Goal: Information Seeking & Learning: Find specific fact

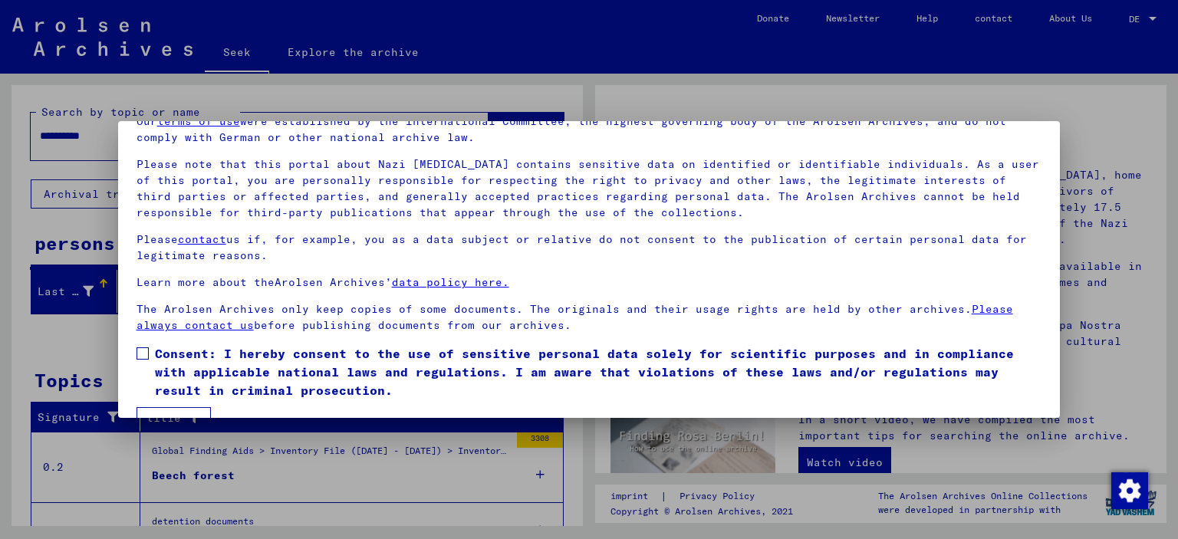
scroll to position [113, 0]
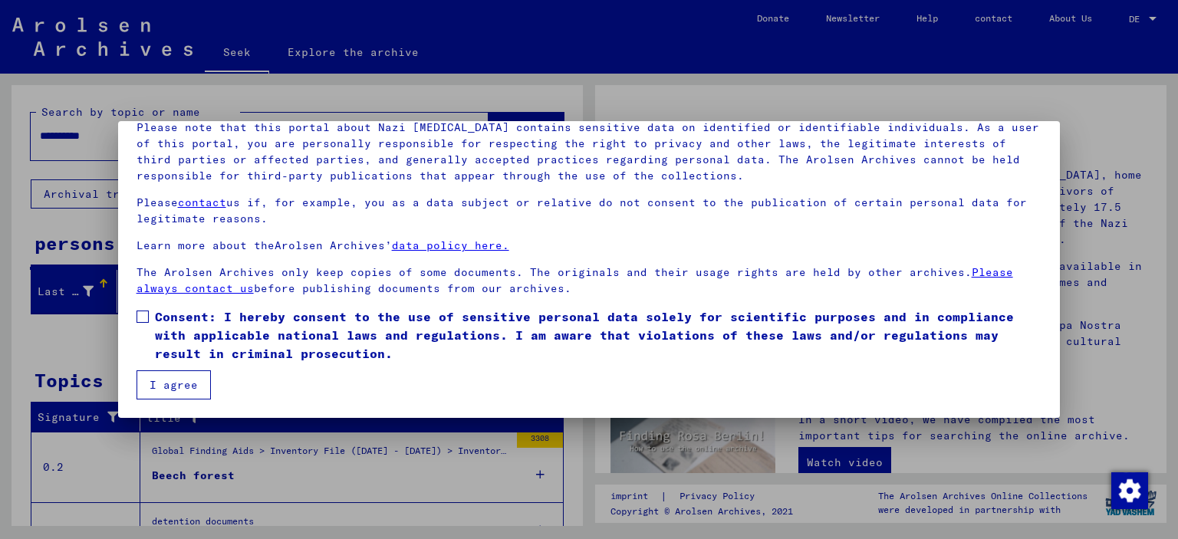
click at [140, 317] on span at bounding box center [142, 317] width 12 height 12
click at [187, 389] on font "I agree" at bounding box center [174, 385] width 48 height 14
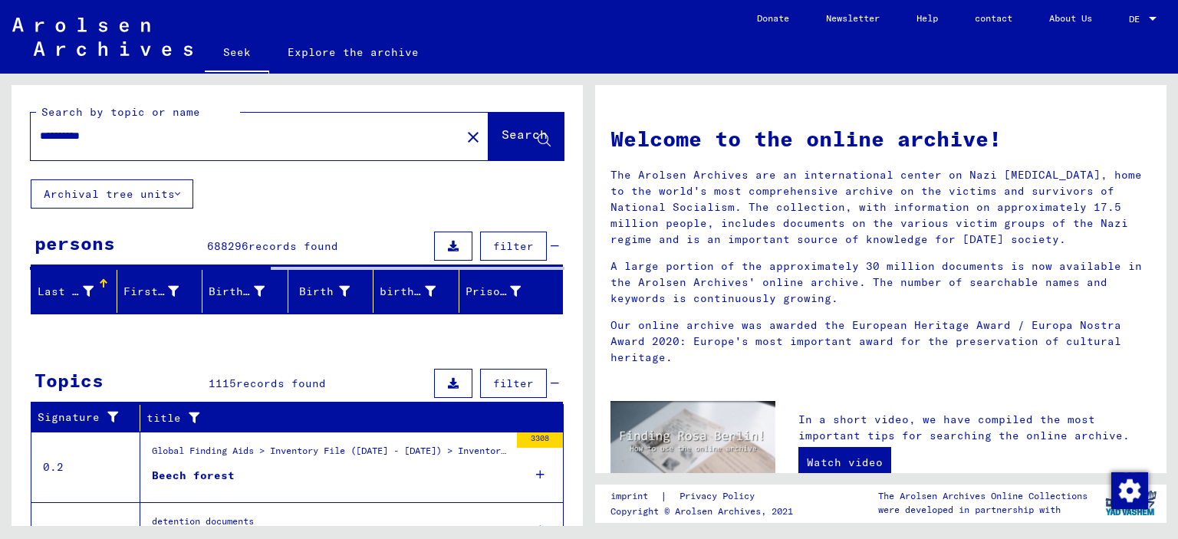
click at [115, 137] on input "**********" at bounding box center [241, 136] width 403 height 16
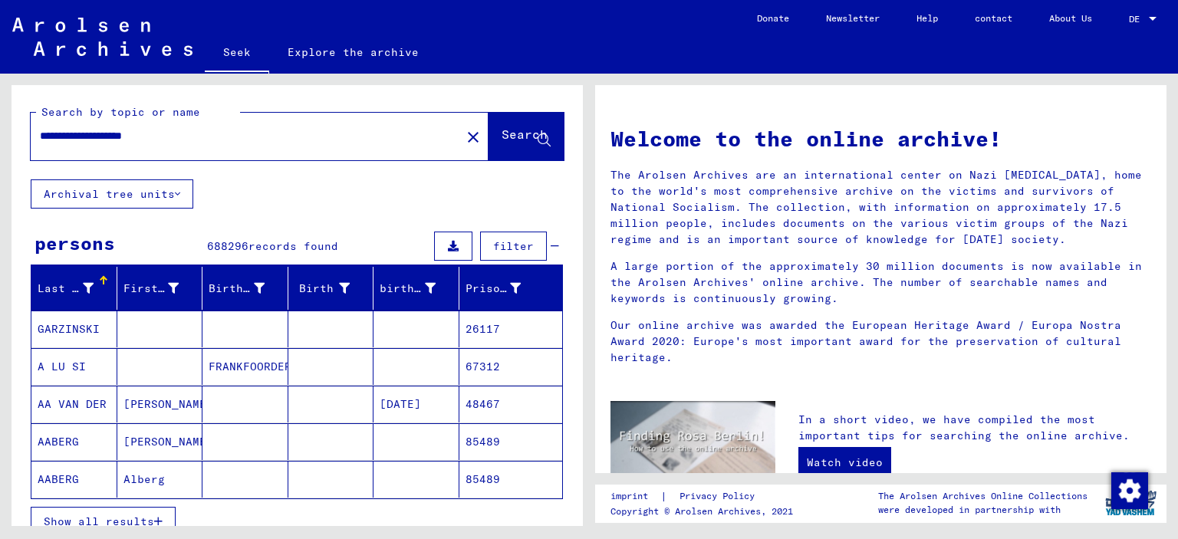
drag, startPoint x: 180, startPoint y: 137, endPoint x: 113, endPoint y: 140, distance: 66.8
click at [113, 140] on input "**********" at bounding box center [241, 136] width 403 height 16
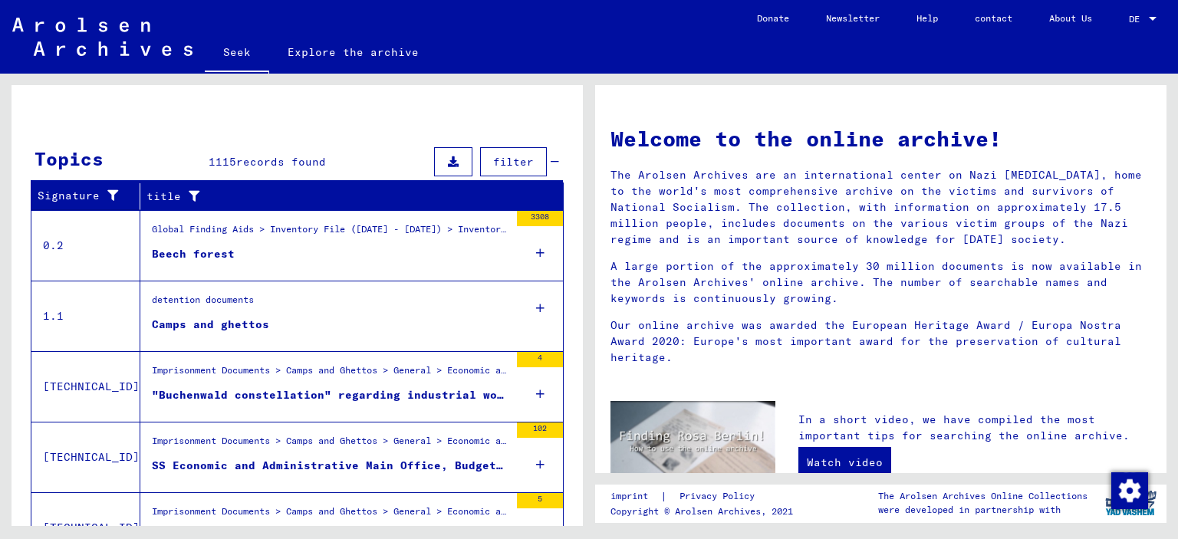
scroll to position [528, 0]
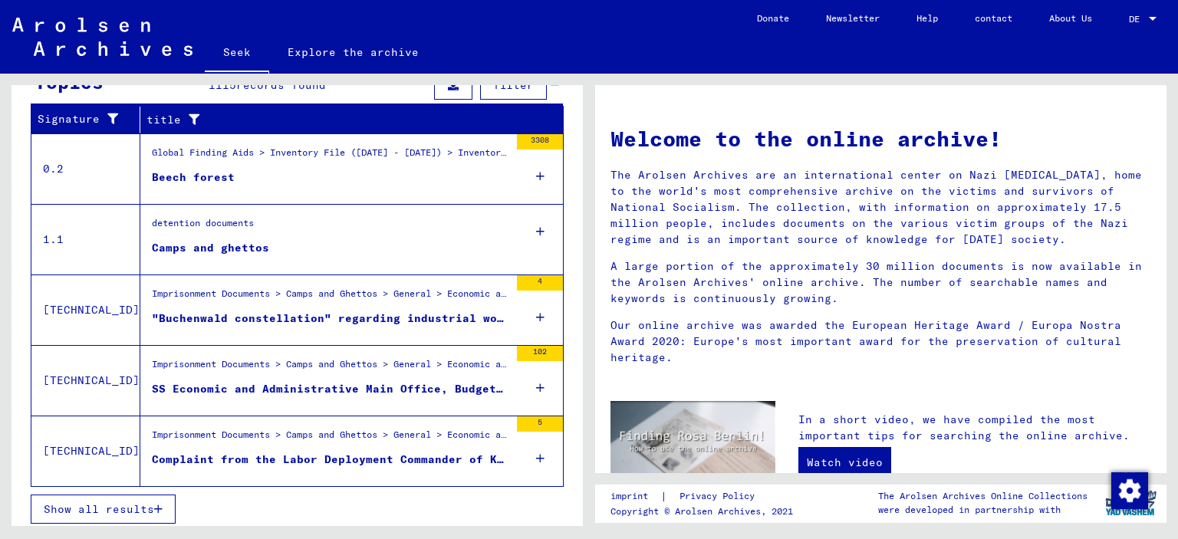
click at [225, 362] on font "Imprisonment Documents > Camps and Ghettos > General > Economic and Administrat…" at bounding box center [404, 364] width 505 height 12
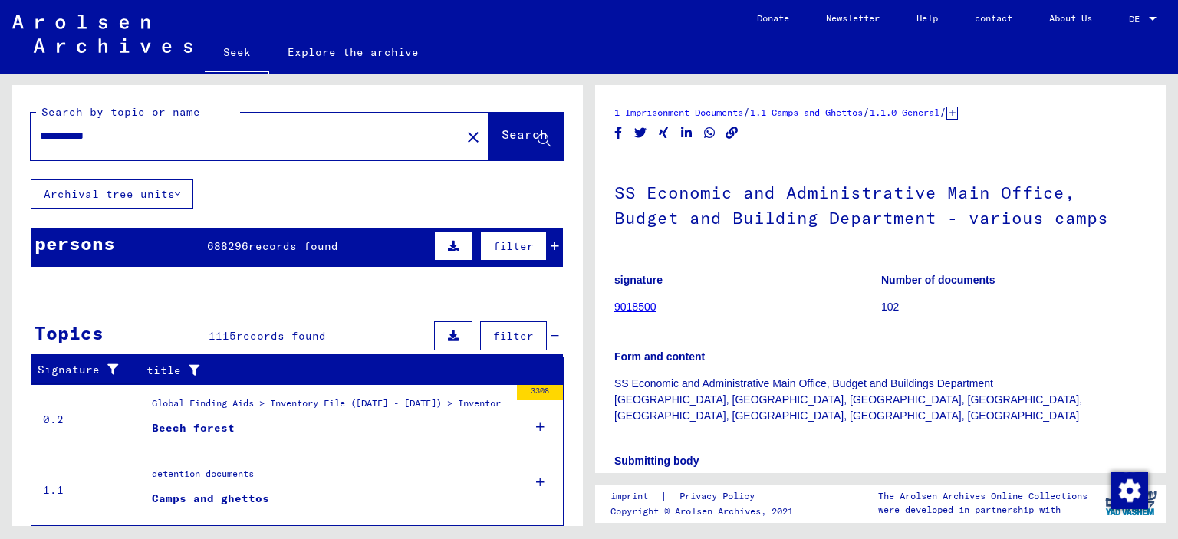
drag, startPoint x: 112, startPoint y: 134, endPoint x: 15, endPoint y: 137, distance: 97.4
click at [15, 137] on div "**********" at bounding box center [297, 132] width 571 height 94
type input "*"
click at [501, 135] on font "Search" at bounding box center [524, 134] width 46 height 15
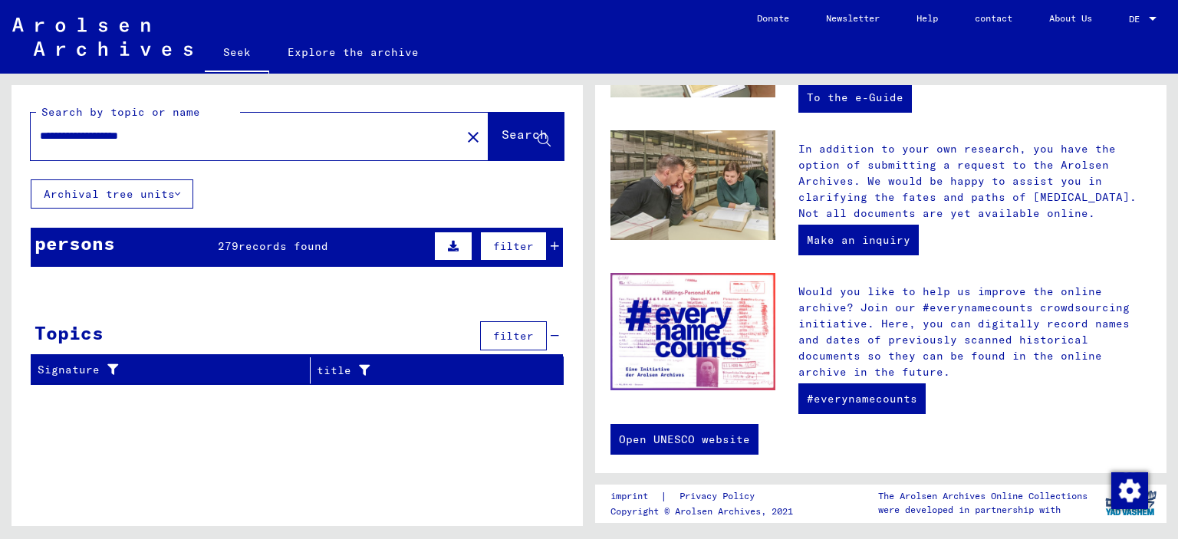
scroll to position [537, 0]
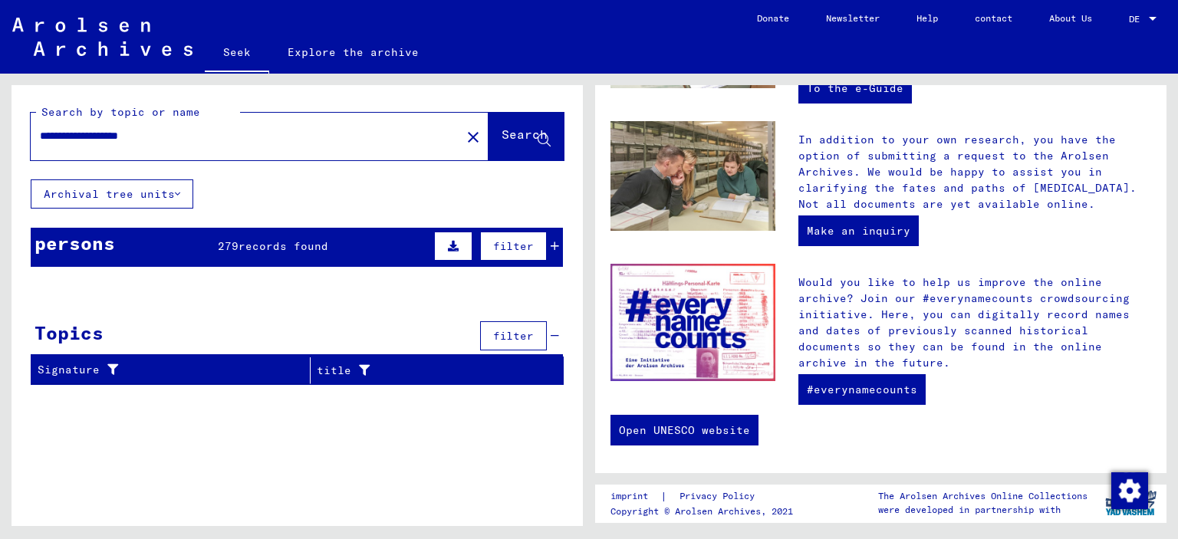
click at [288, 248] on font "records found" at bounding box center [283, 246] width 90 height 14
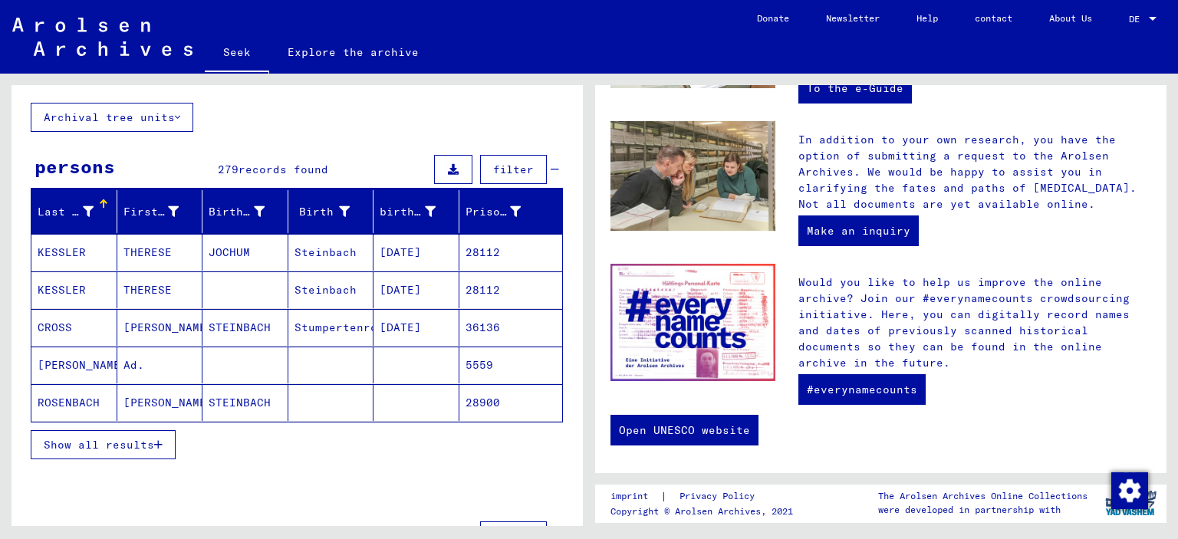
scroll to position [132, 0]
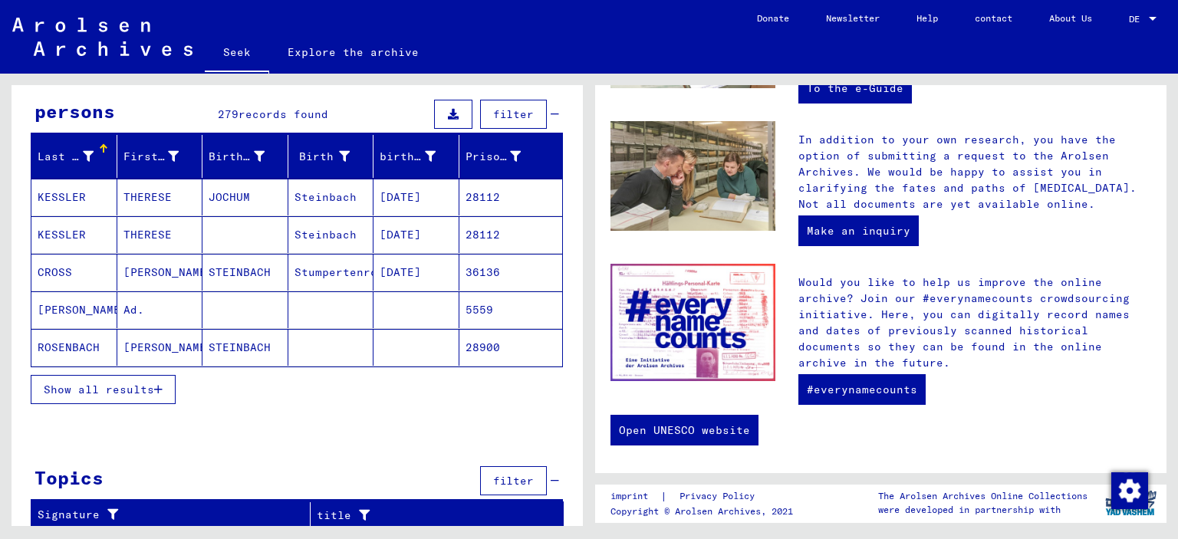
click at [146, 384] on font "Show all results" at bounding box center [99, 390] width 110 height 14
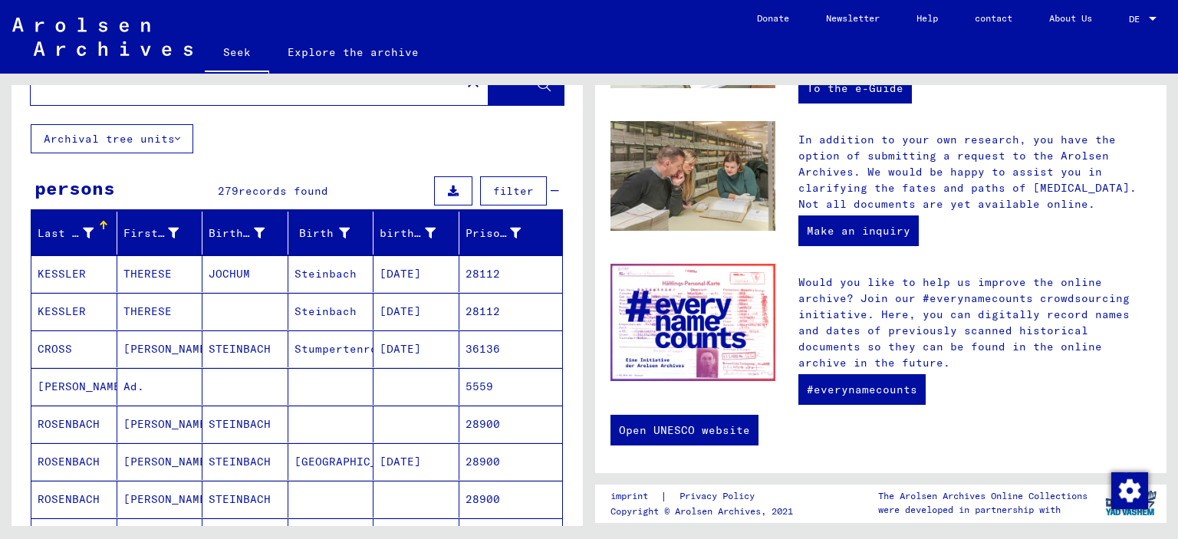
scroll to position [0, 0]
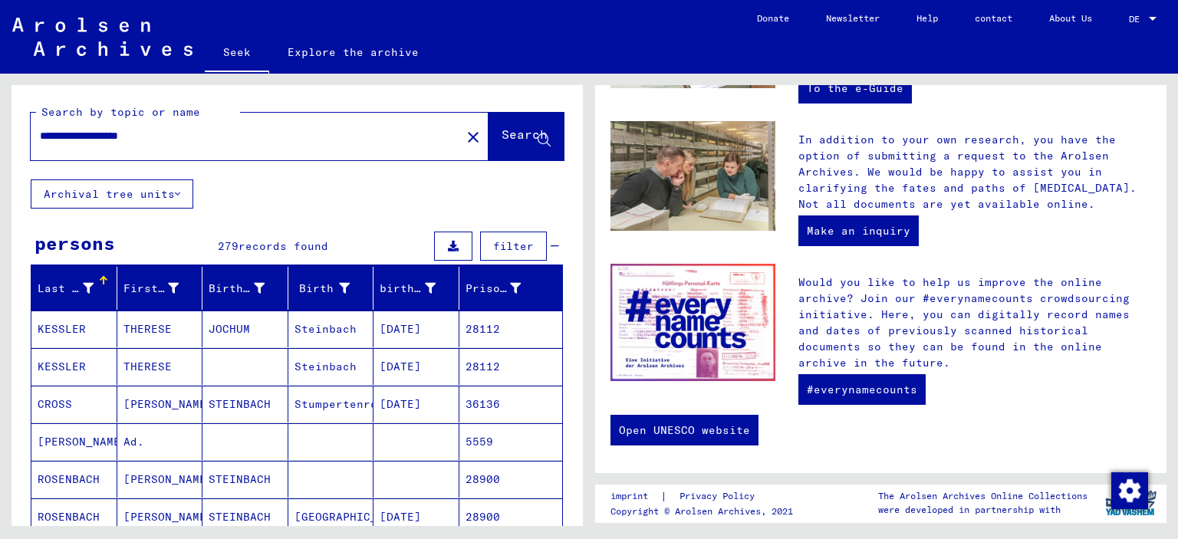
drag, startPoint x: 100, startPoint y: 136, endPoint x: 30, endPoint y: 136, distance: 69.8
click at [30, 136] on div "**********" at bounding box center [297, 132] width 571 height 94
type input "**********"
click at [501, 135] on font "Search" at bounding box center [524, 134] width 46 height 15
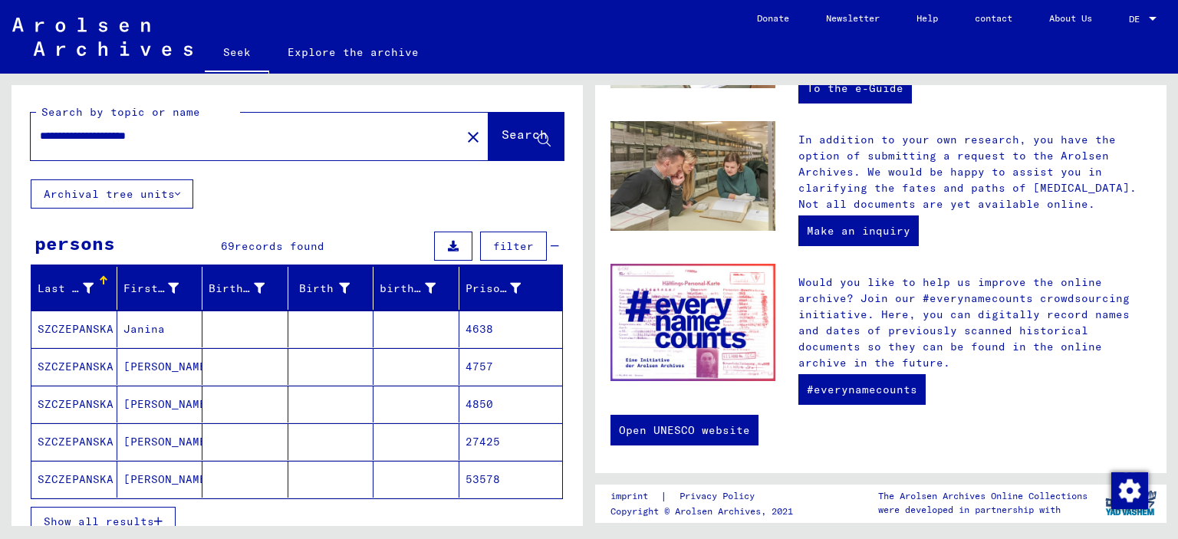
scroll to position [77, 0]
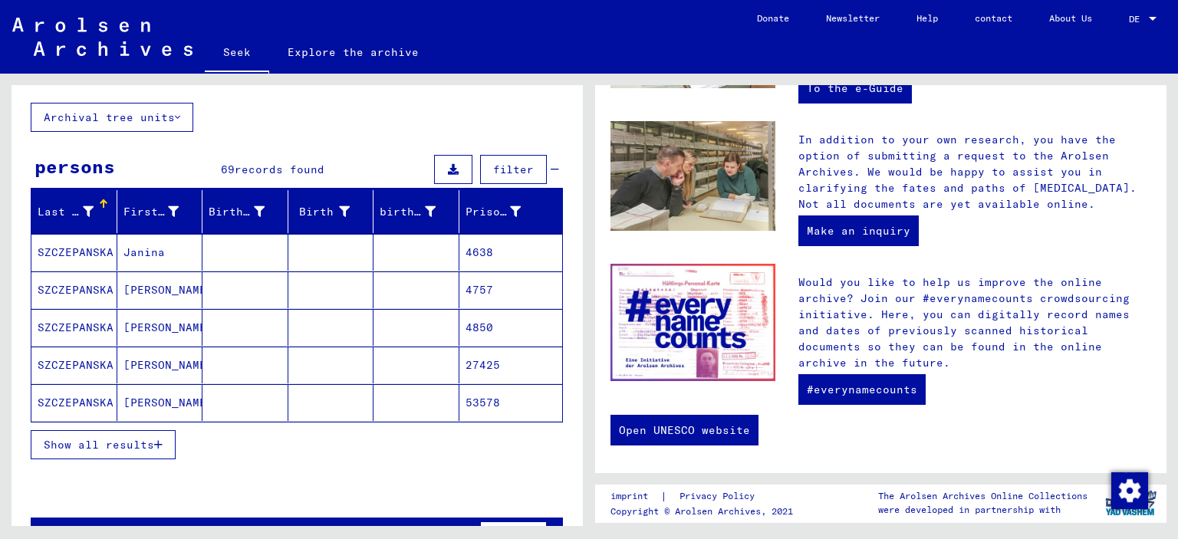
click at [154, 439] on icon "button" at bounding box center [158, 444] width 8 height 11
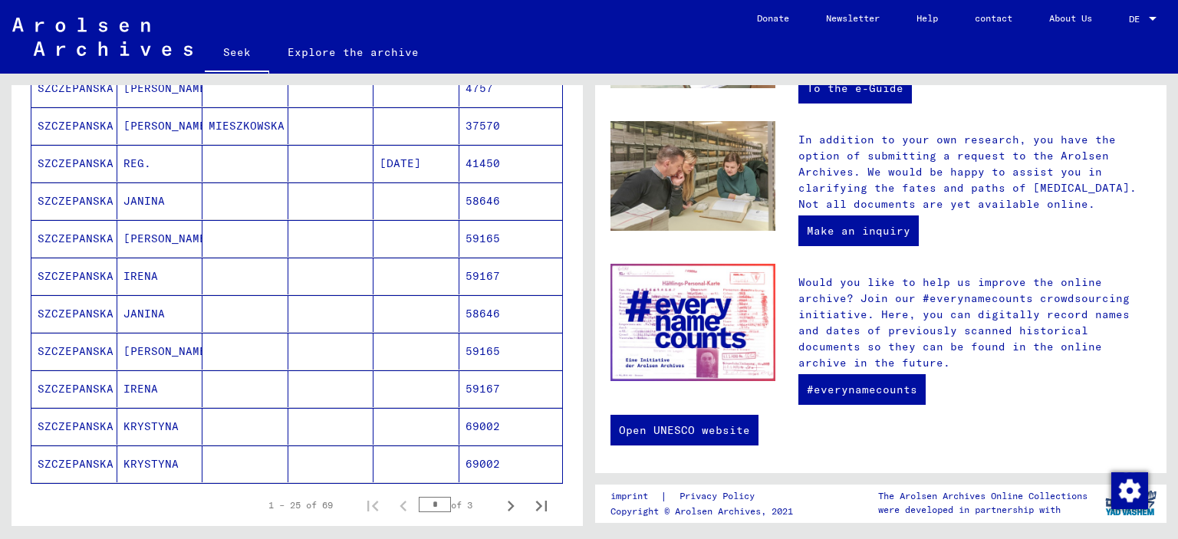
scroll to position [911, 0]
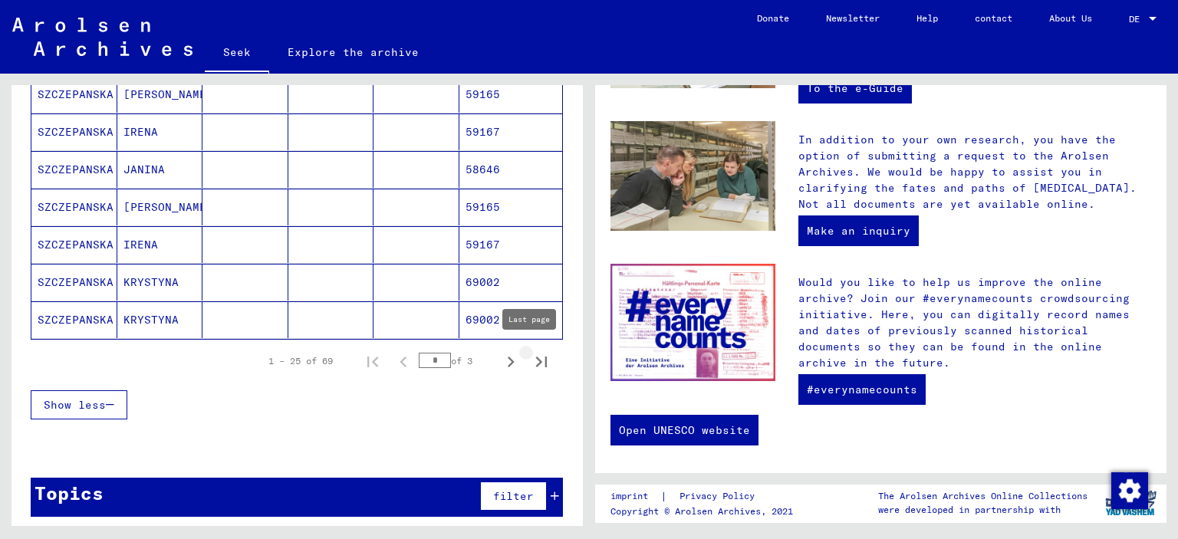
click at [531, 355] on icon "Last page" at bounding box center [541, 361] width 21 height 21
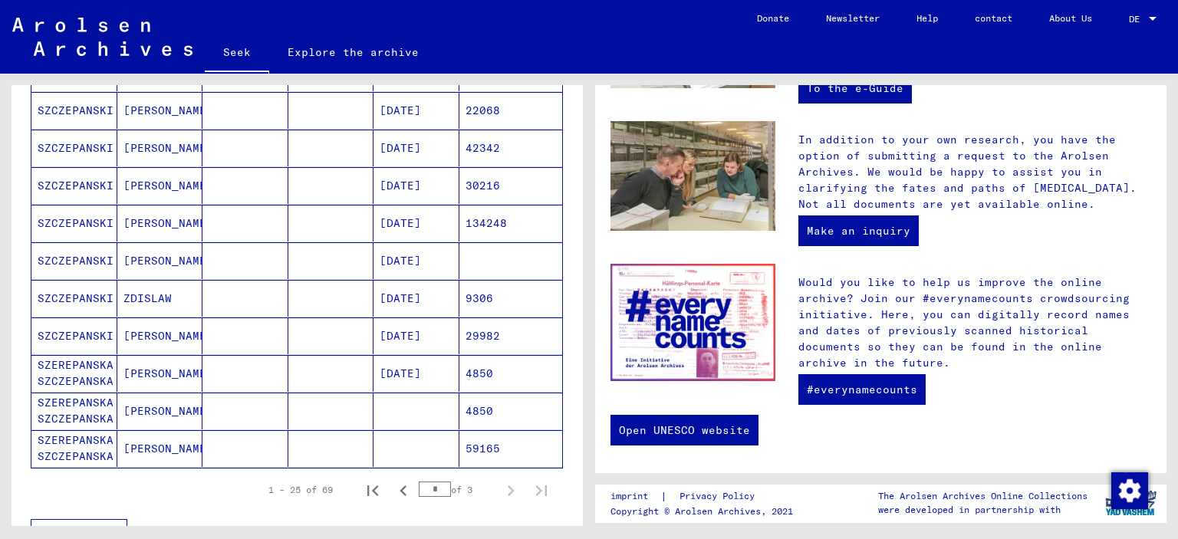
scroll to position [686, 0]
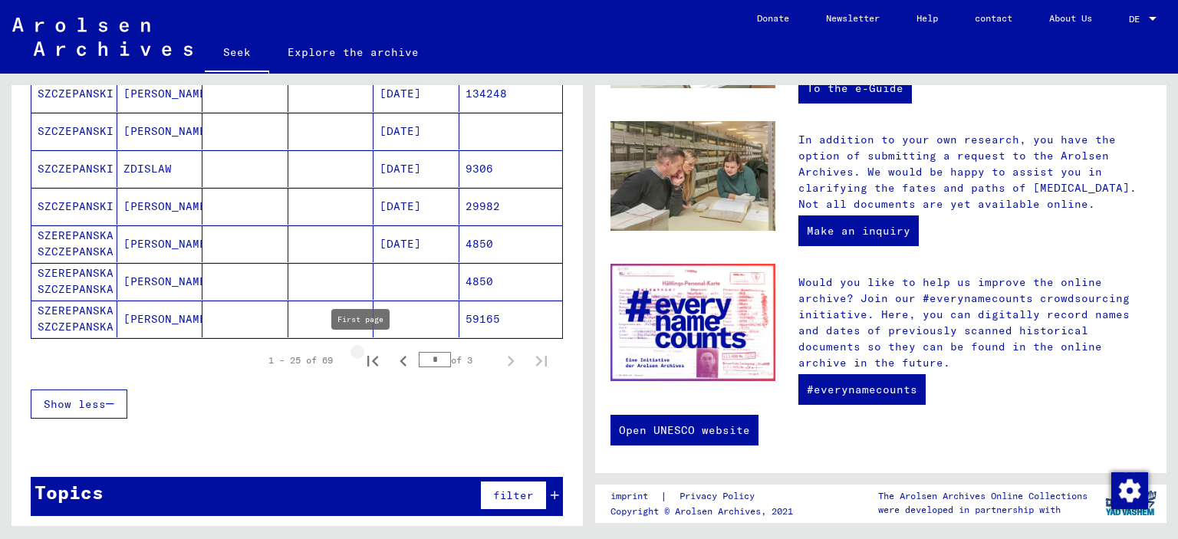
click at [364, 355] on icon "First page" at bounding box center [372, 360] width 21 height 21
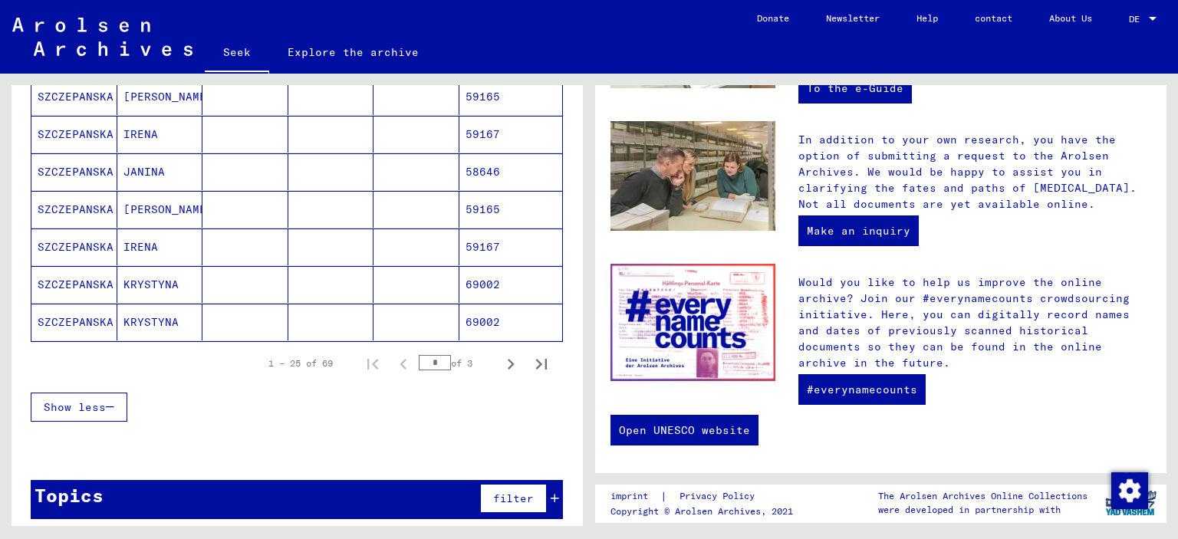
scroll to position [911, 0]
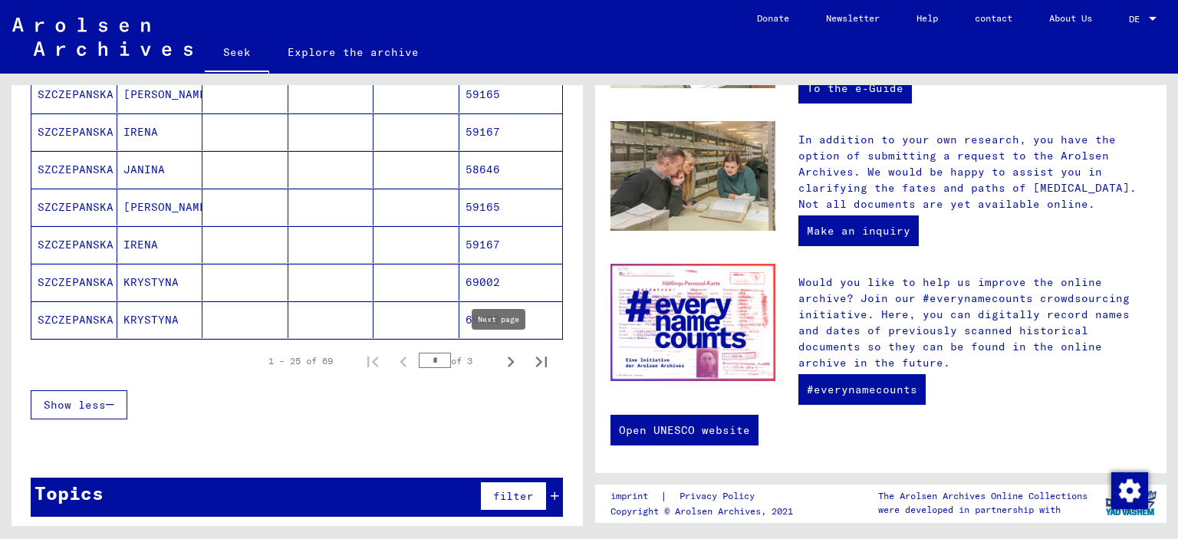
click at [500, 357] on icon "Next page" at bounding box center [510, 361] width 21 height 21
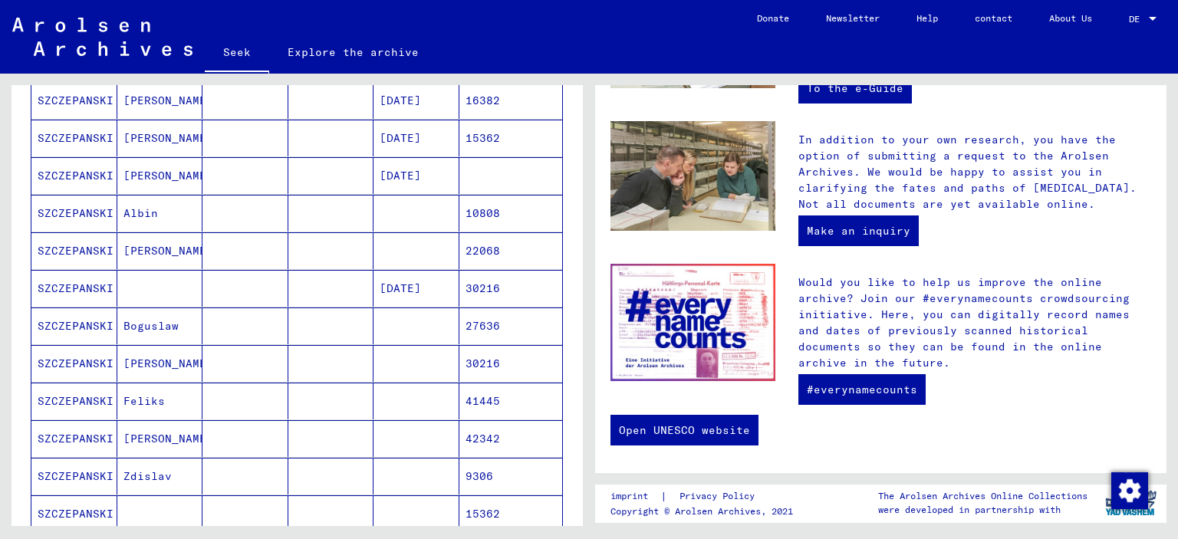
scroll to position [528, 0]
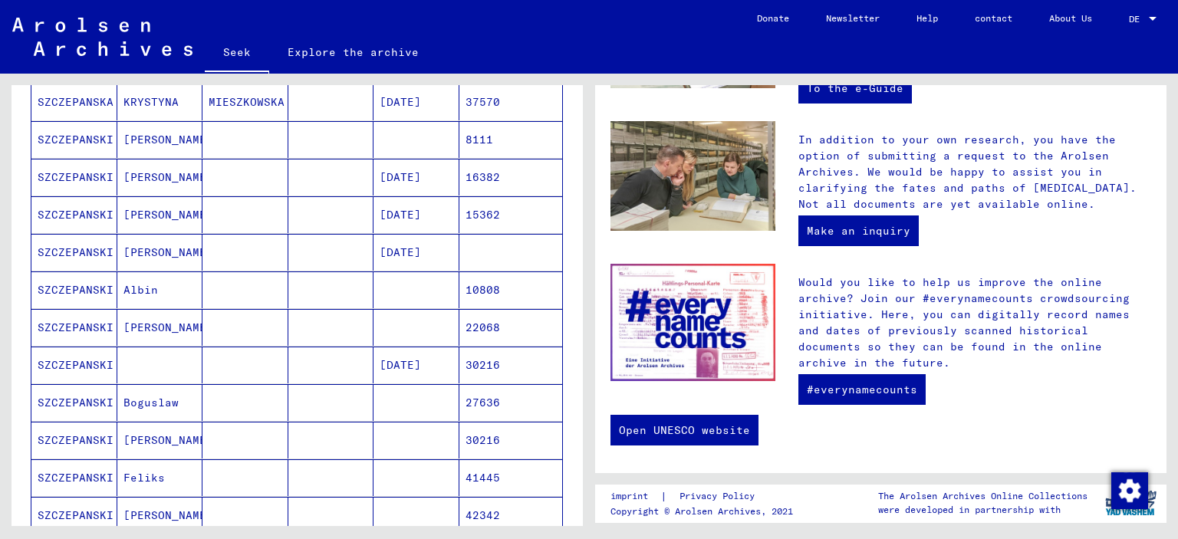
click at [74, 140] on font "SZCZEPANSKI" at bounding box center [76, 140] width 76 height 14
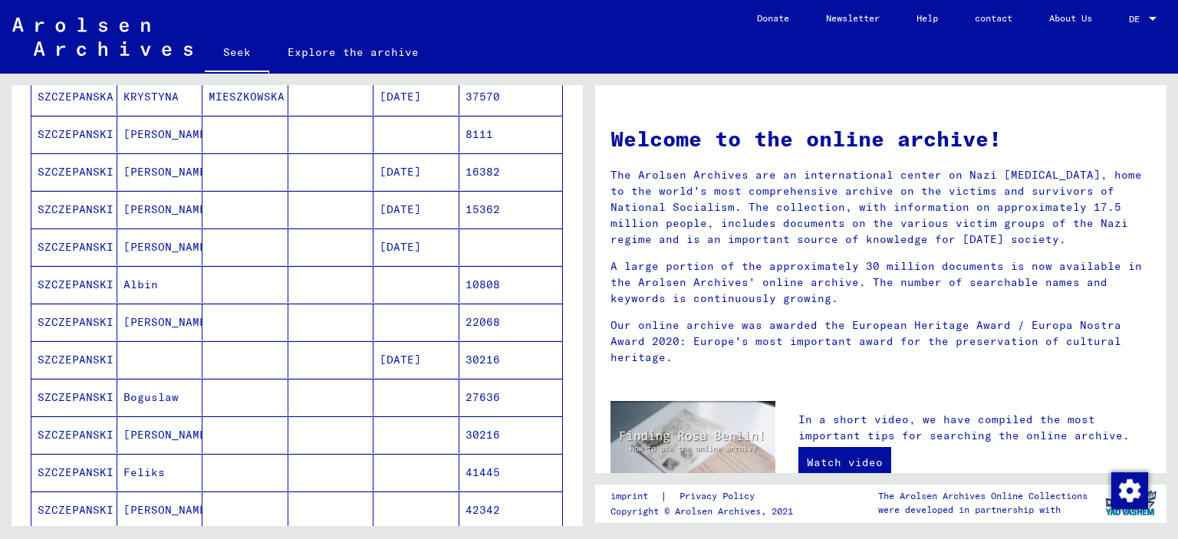
click at [74, 140] on font "SZCZEPANSKI" at bounding box center [76, 134] width 76 height 14
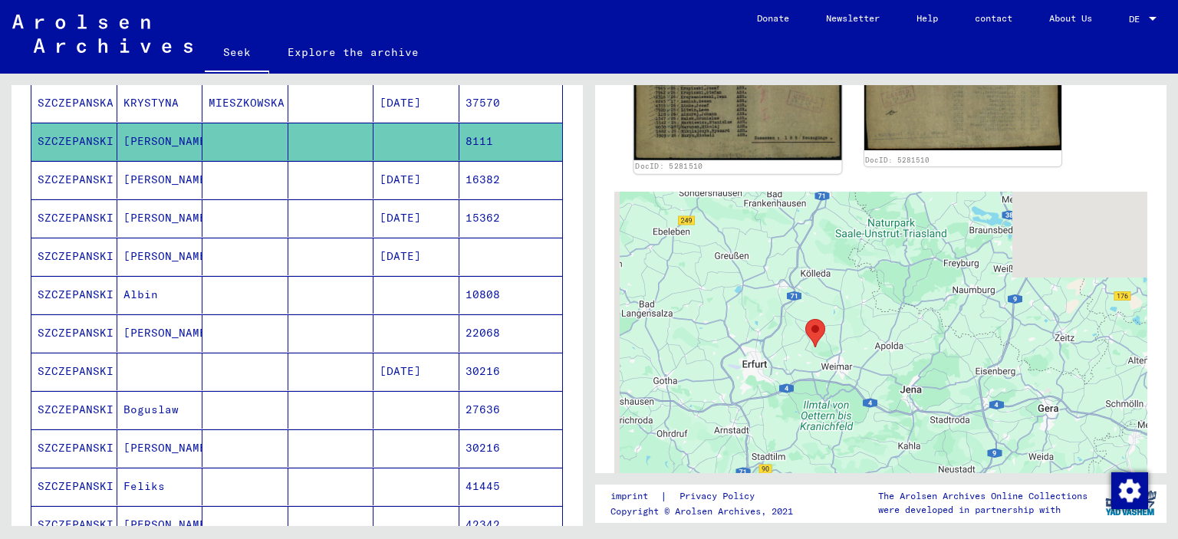
scroll to position [383, 0]
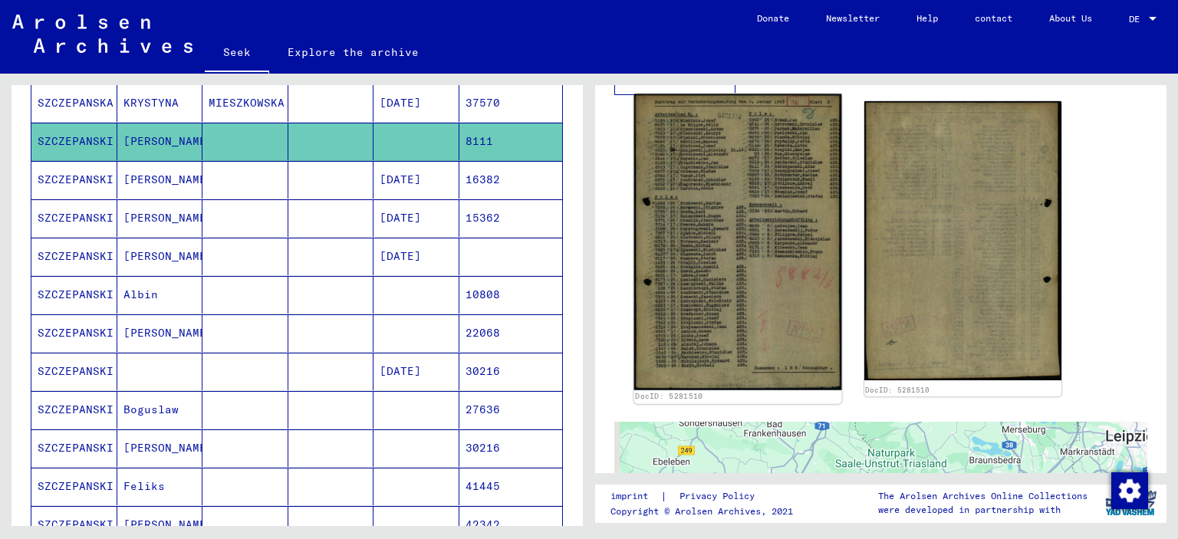
click at [729, 242] on img at bounding box center [737, 242] width 207 height 296
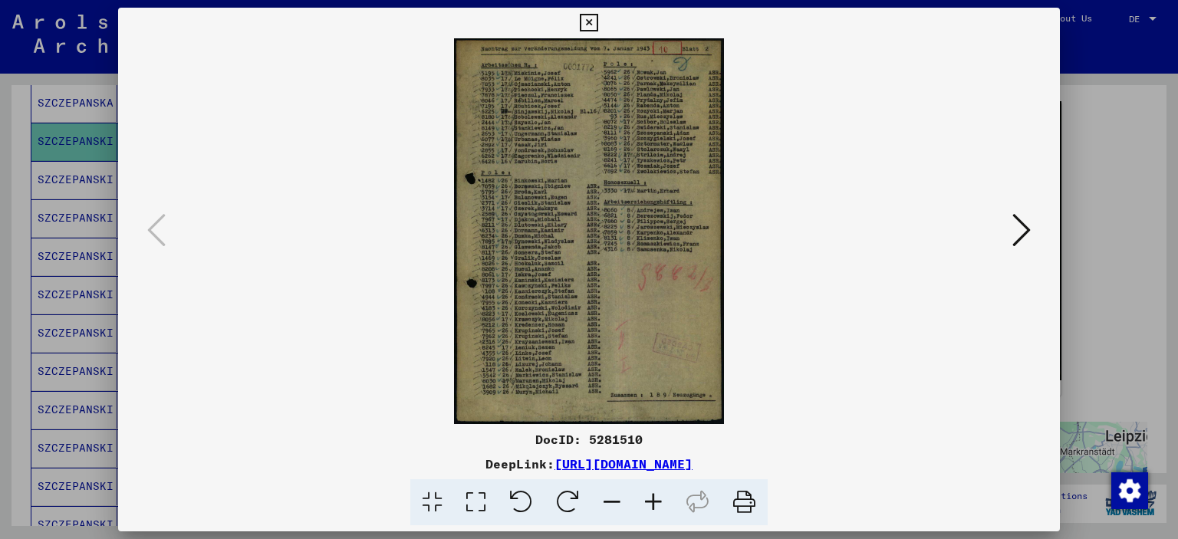
click at [729, 242] on img at bounding box center [589, 231] width 838 height 386
click at [1024, 225] on icon at bounding box center [1021, 230] width 18 height 37
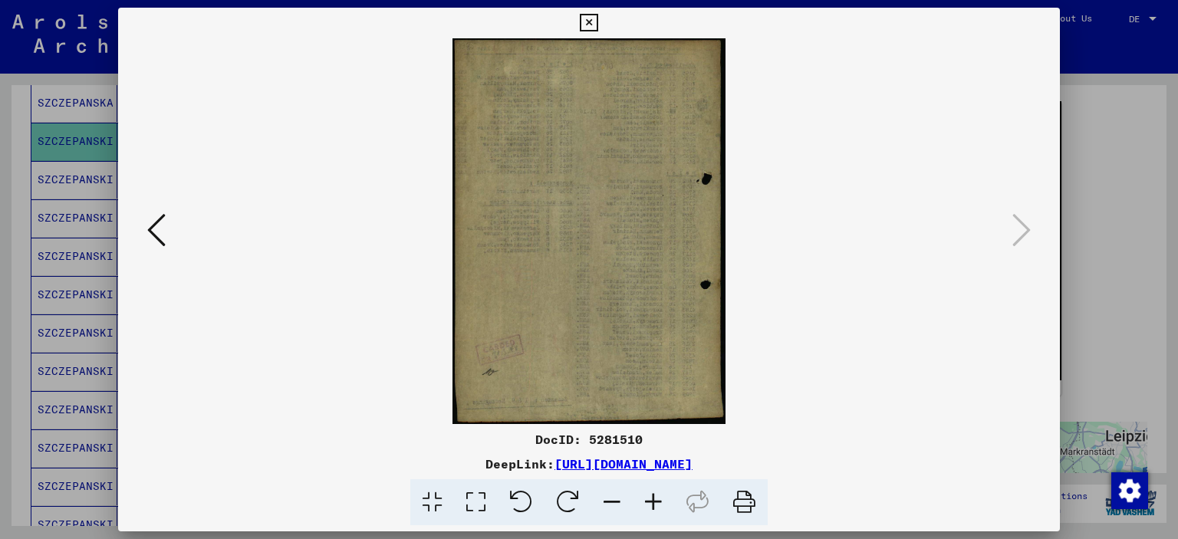
click at [151, 228] on icon at bounding box center [156, 230] width 18 height 37
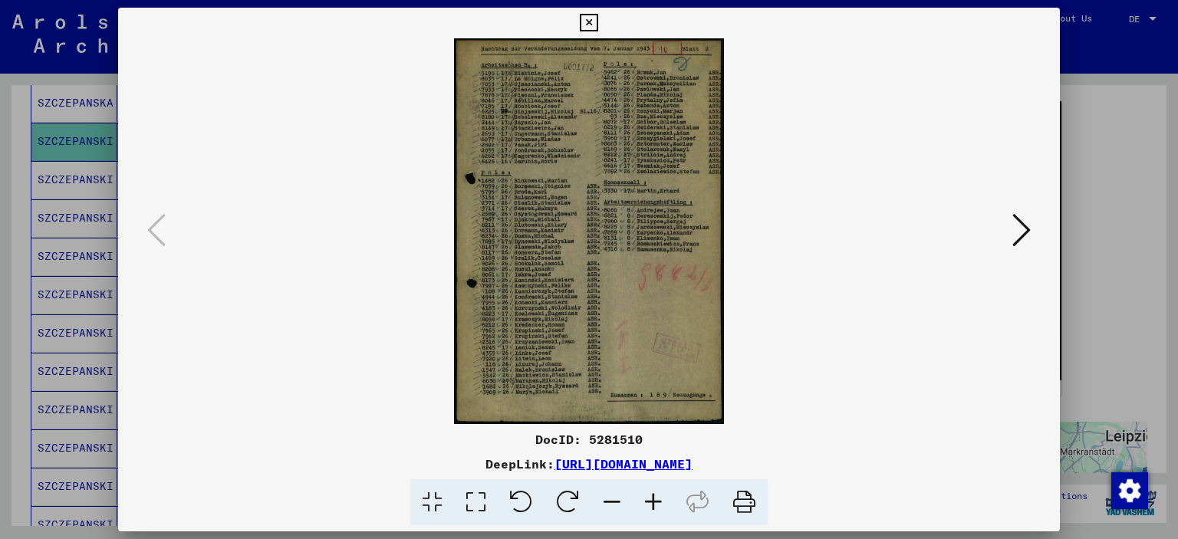
click at [746, 501] on icon at bounding box center [744, 502] width 47 height 47
click at [583, 24] on icon at bounding box center [589, 23] width 18 height 18
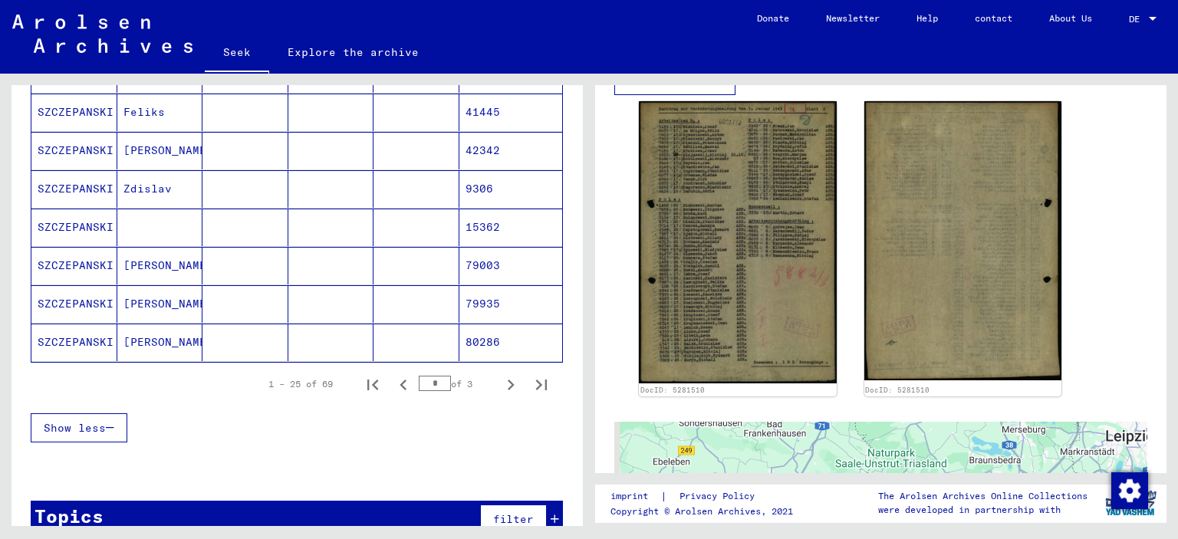
scroll to position [916, 0]
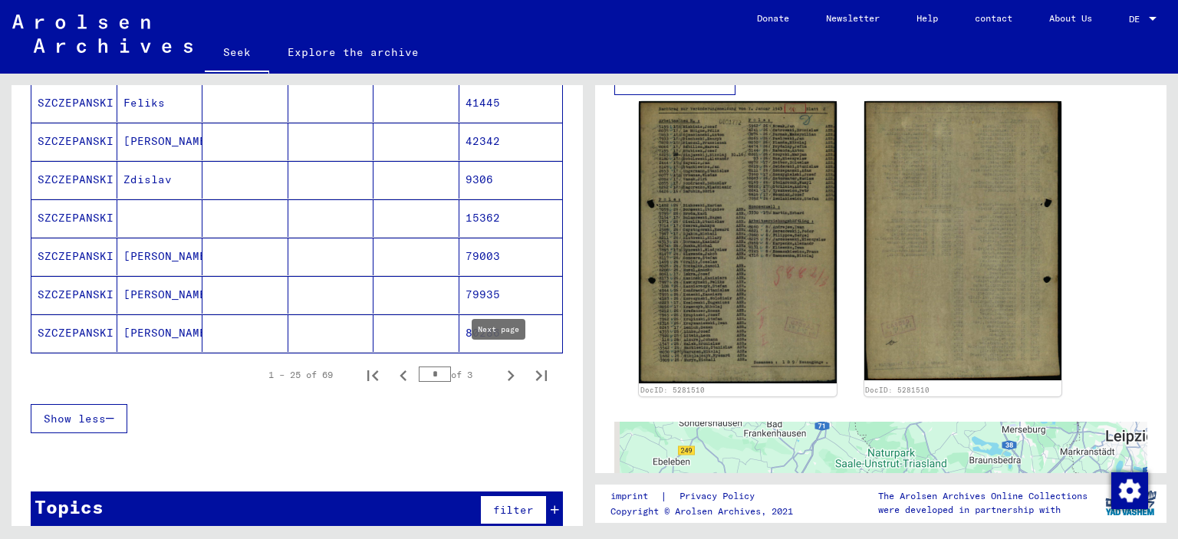
click at [500, 367] on icon "Next page" at bounding box center [510, 375] width 21 height 21
type input "*"
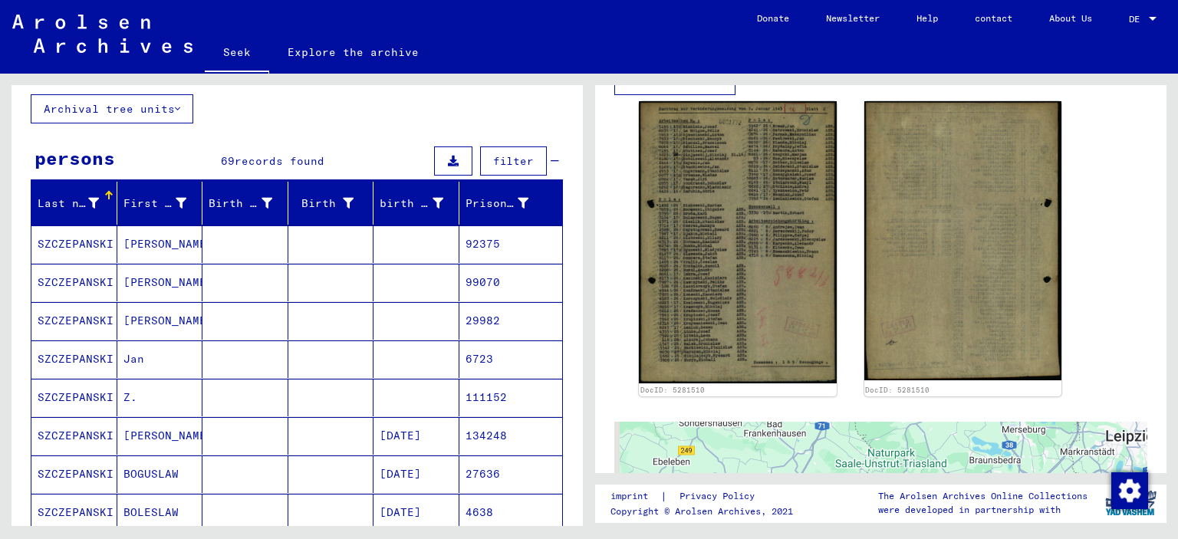
scroll to position [162, 0]
